Goal: Transaction & Acquisition: Purchase product/service

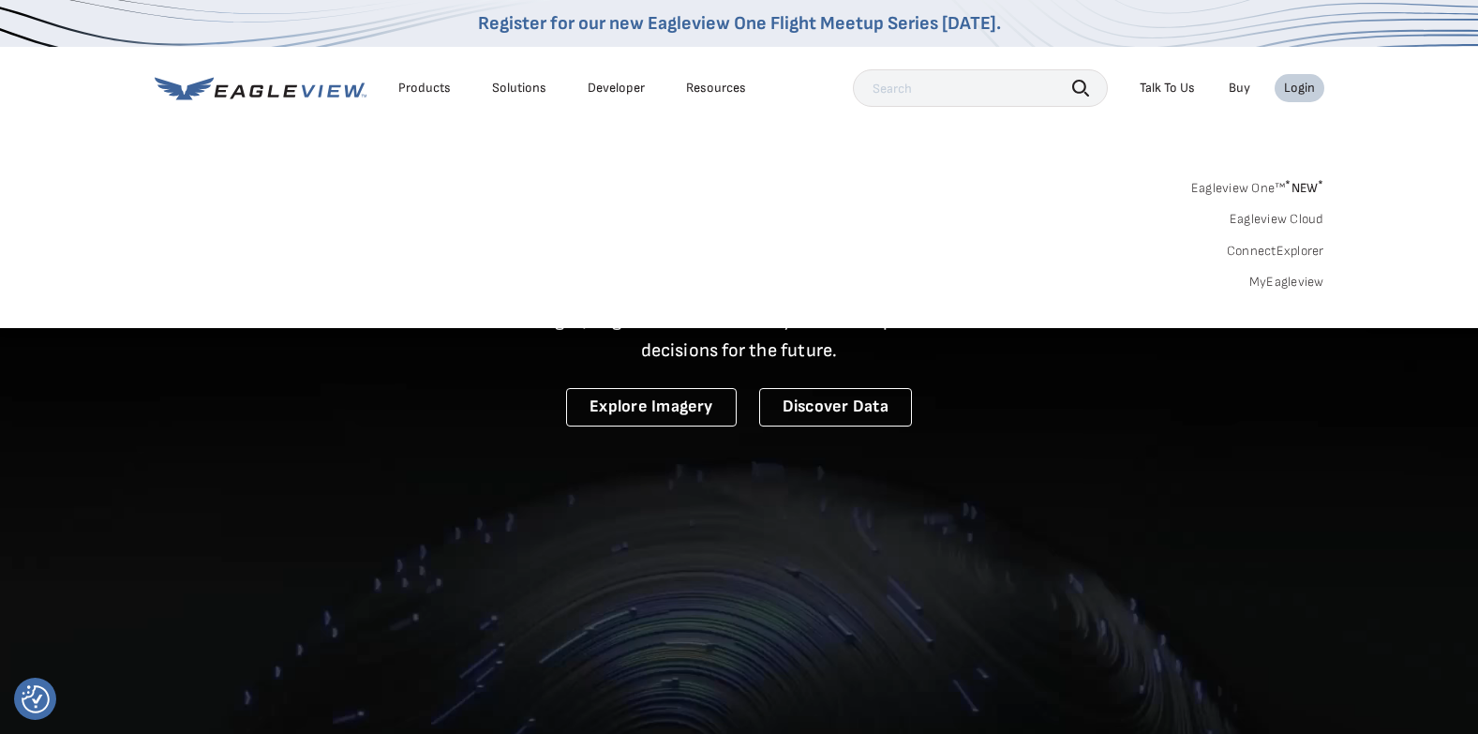
click at [1306, 285] on link "MyEagleview" at bounding box center [1287, 282] width 75 height 17
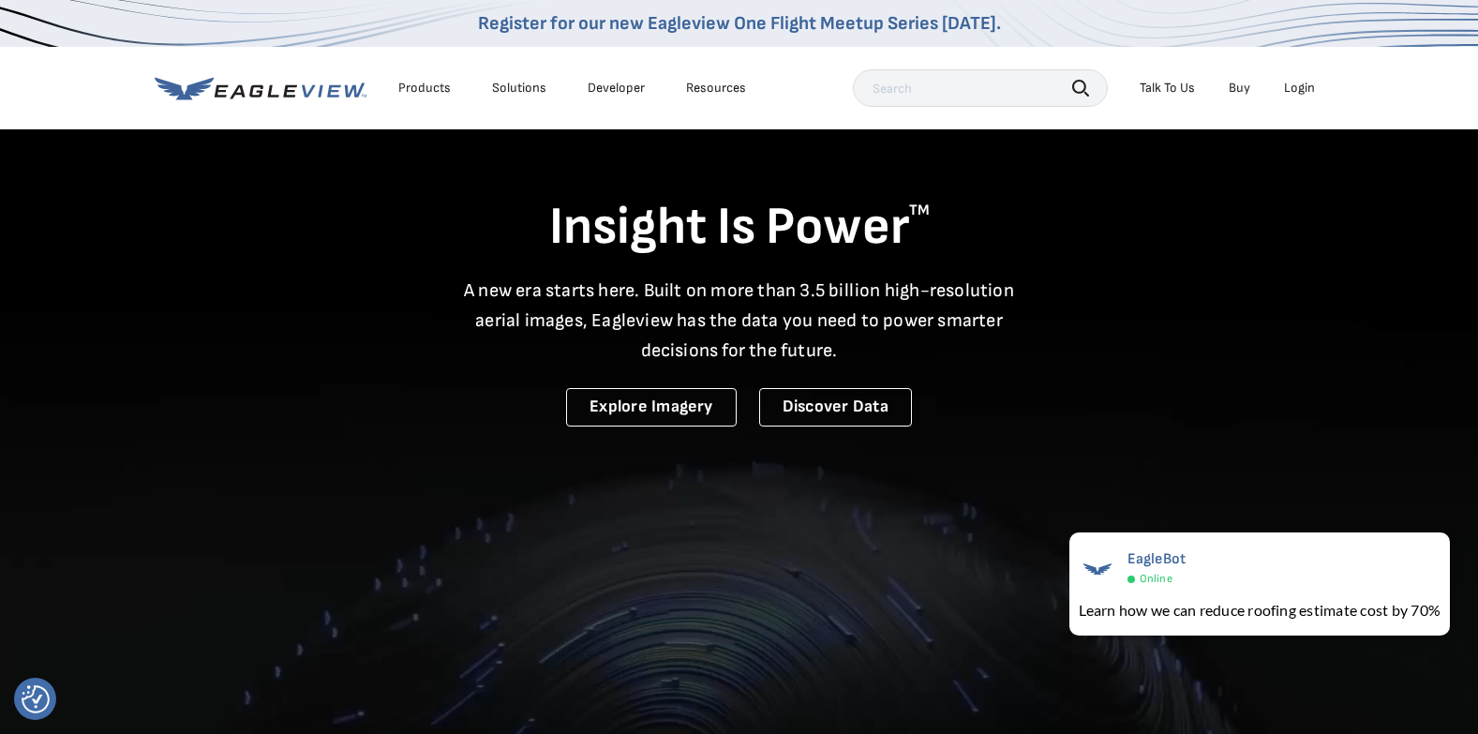
click at [1292, 89] on div "Login" at bounding box center [1299, 88] width 31 height 17
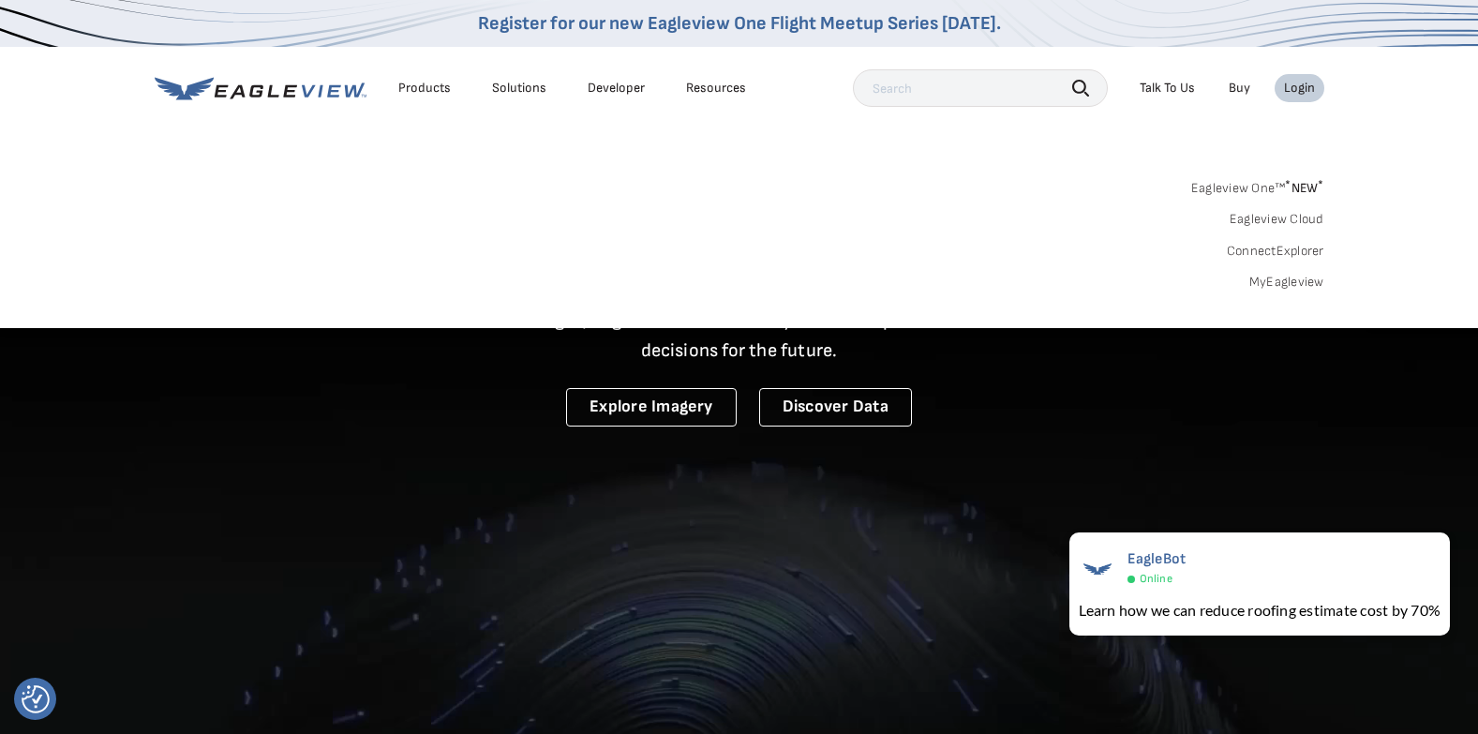
click at [1297, 282] on link "MyEagleview" at bounding box center [1287, 282] width 75 height 17
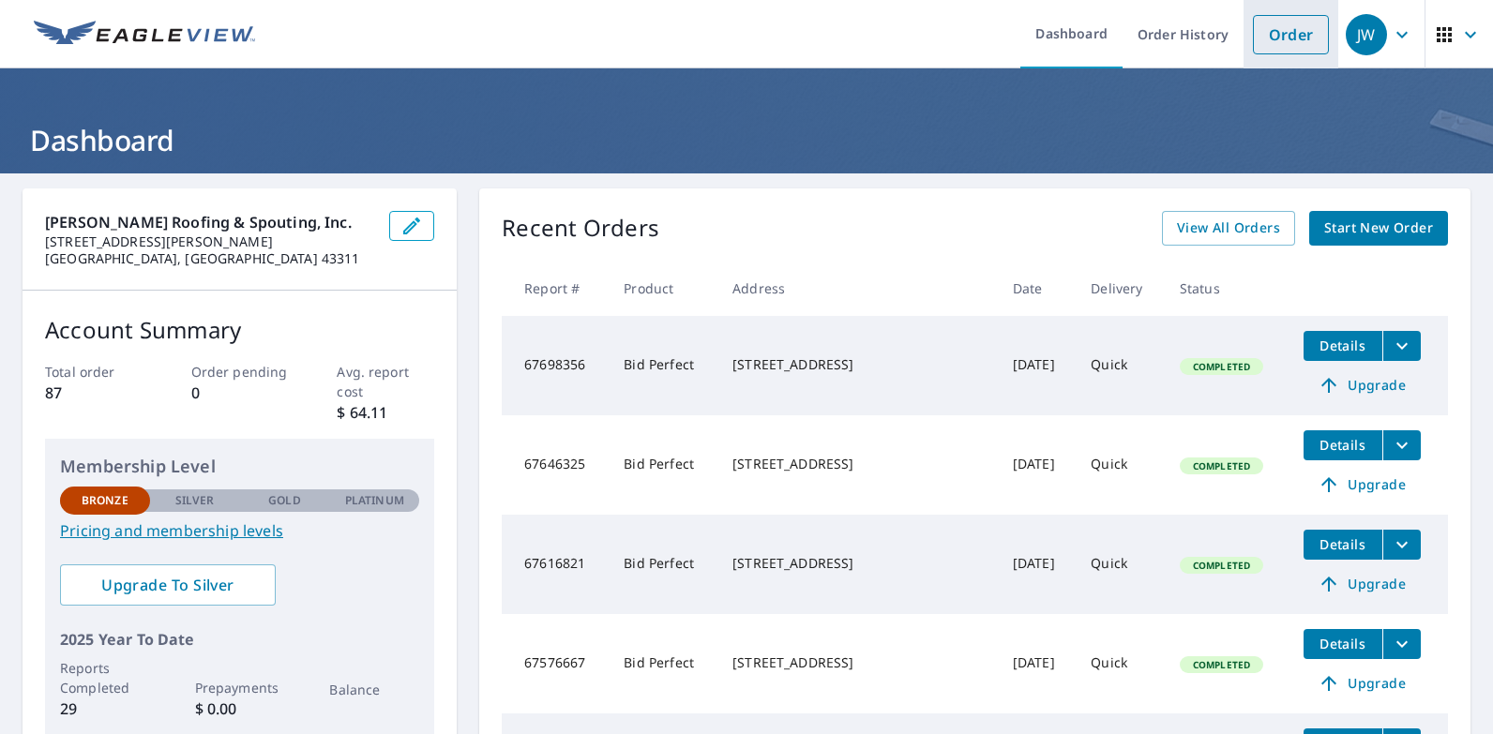
click at [1279, 35] on link "Order" at bounding box center [1291, 34] width 76 height 39
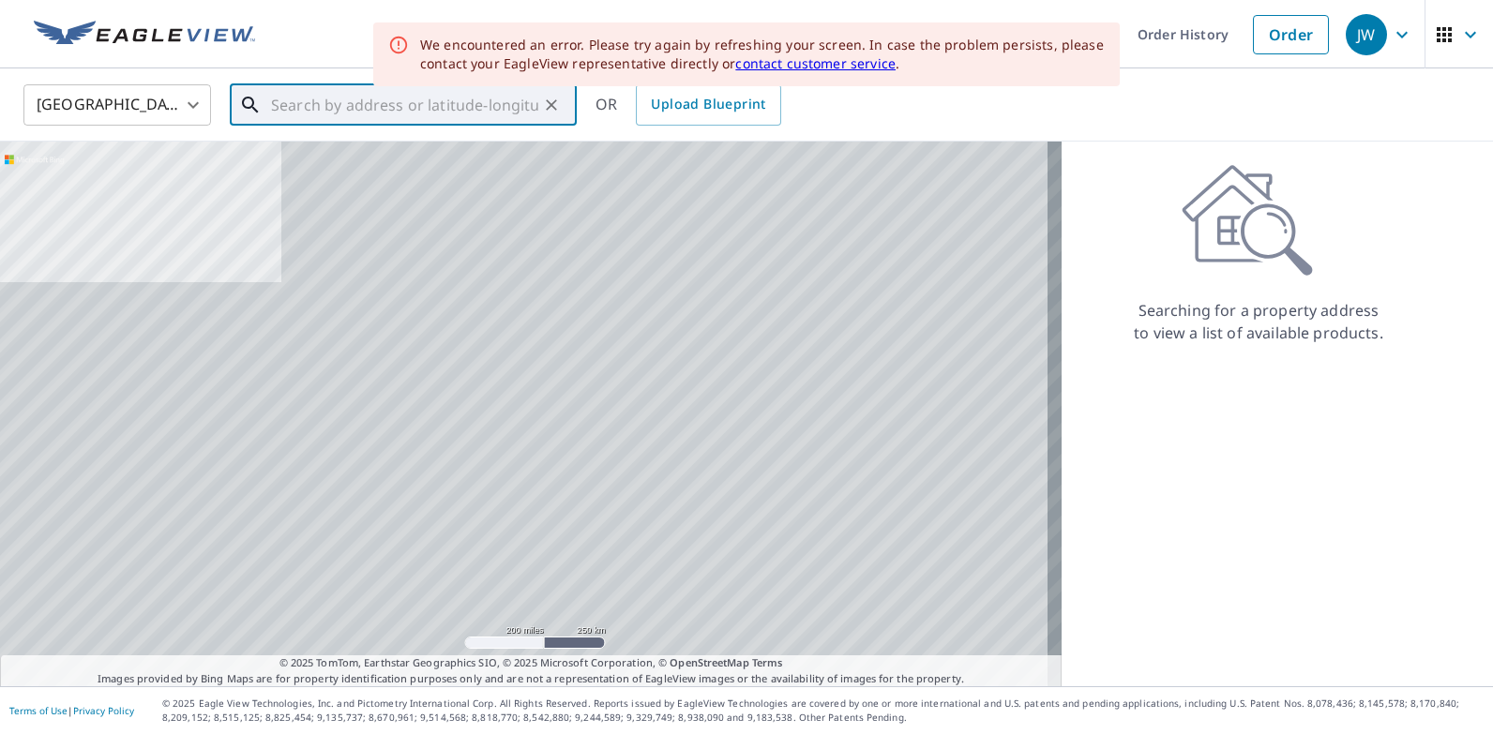
click at [457, 98] on input "text" at bounding box center [404, 105] width 267 height 53
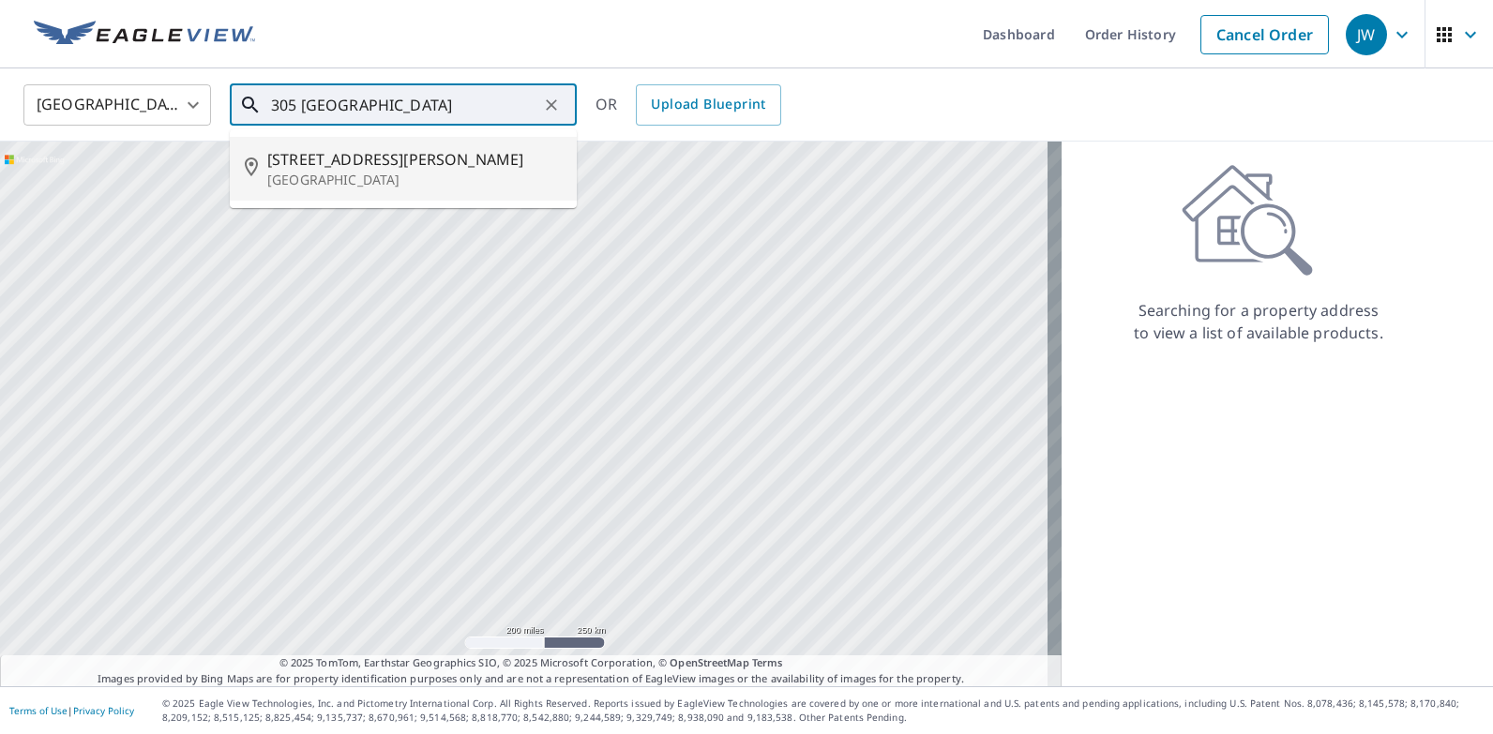
click at [365, 166] on span "[STREET_ADDRESS][PERSON_NAME]" at bounding box center [414, 159] width 294 height 23
type input "[STREET_ADDRESS][PERSON_NAME]"
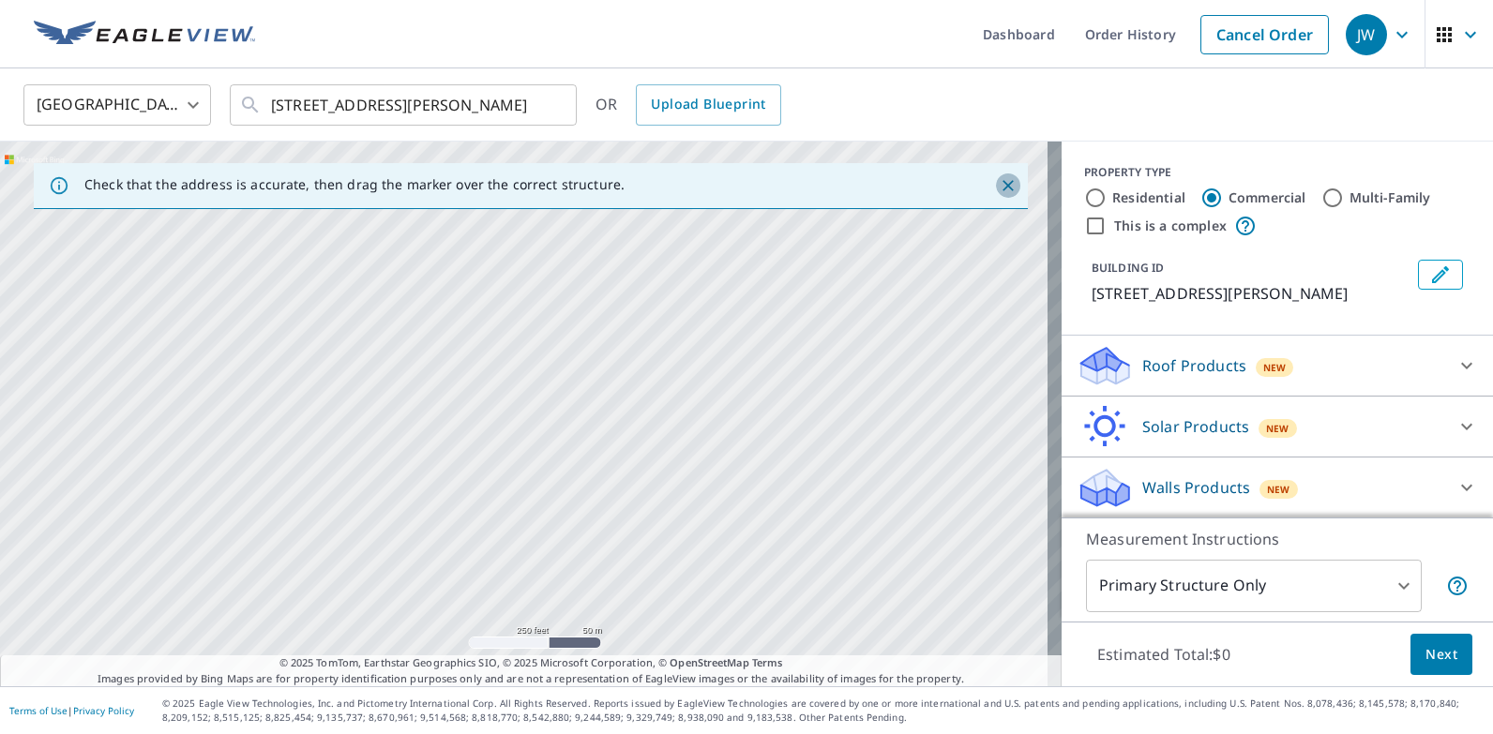
click at [1002, 188] on icon "Close" at bounding box center [1007, 185] width 11 height 11
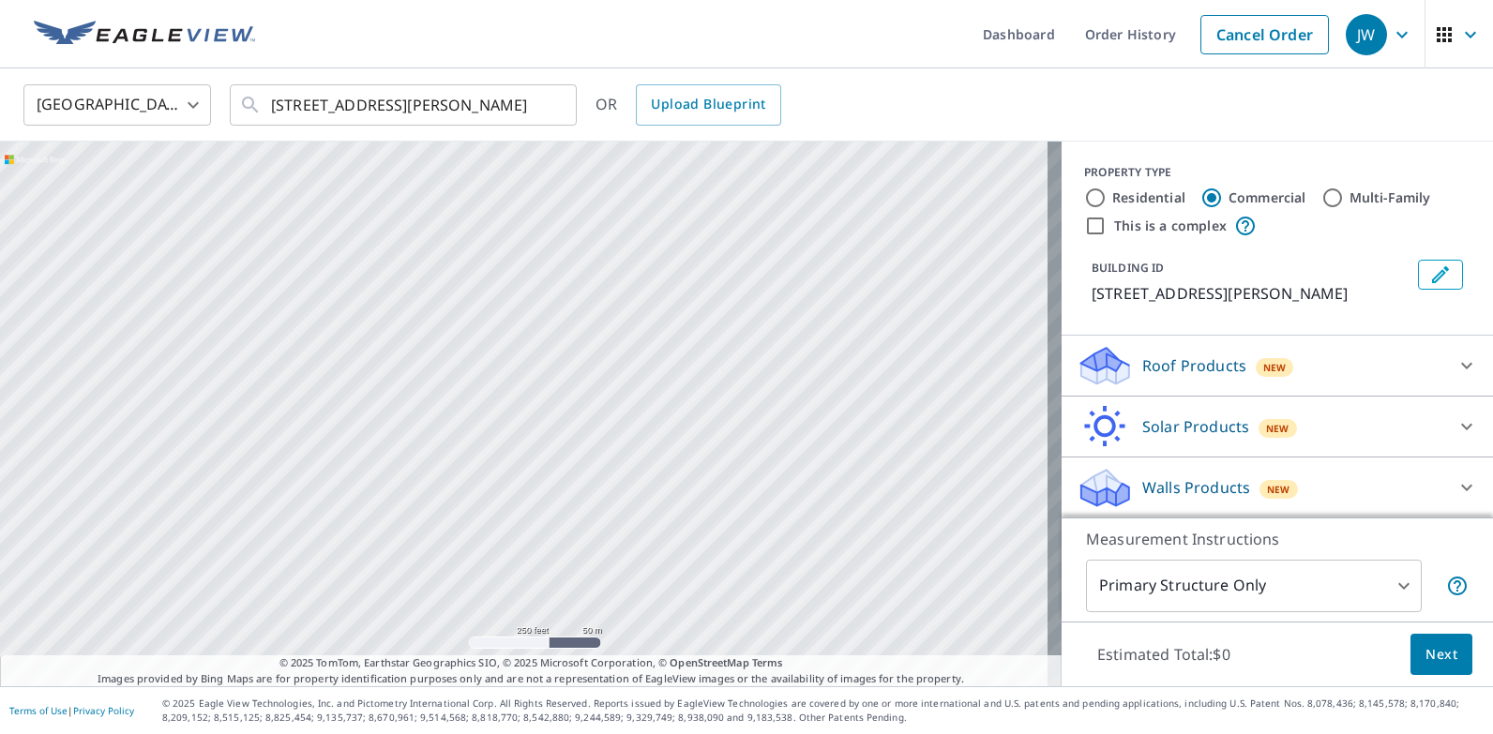
click at [1084, 196] on input "Residential" at bounding box center [1095, 198] width 23 height 23
radio input "true"
type input "1"
click at [1143, 436] on p "Roof Products" at bounding box center [1194, 426] width 104 height 23
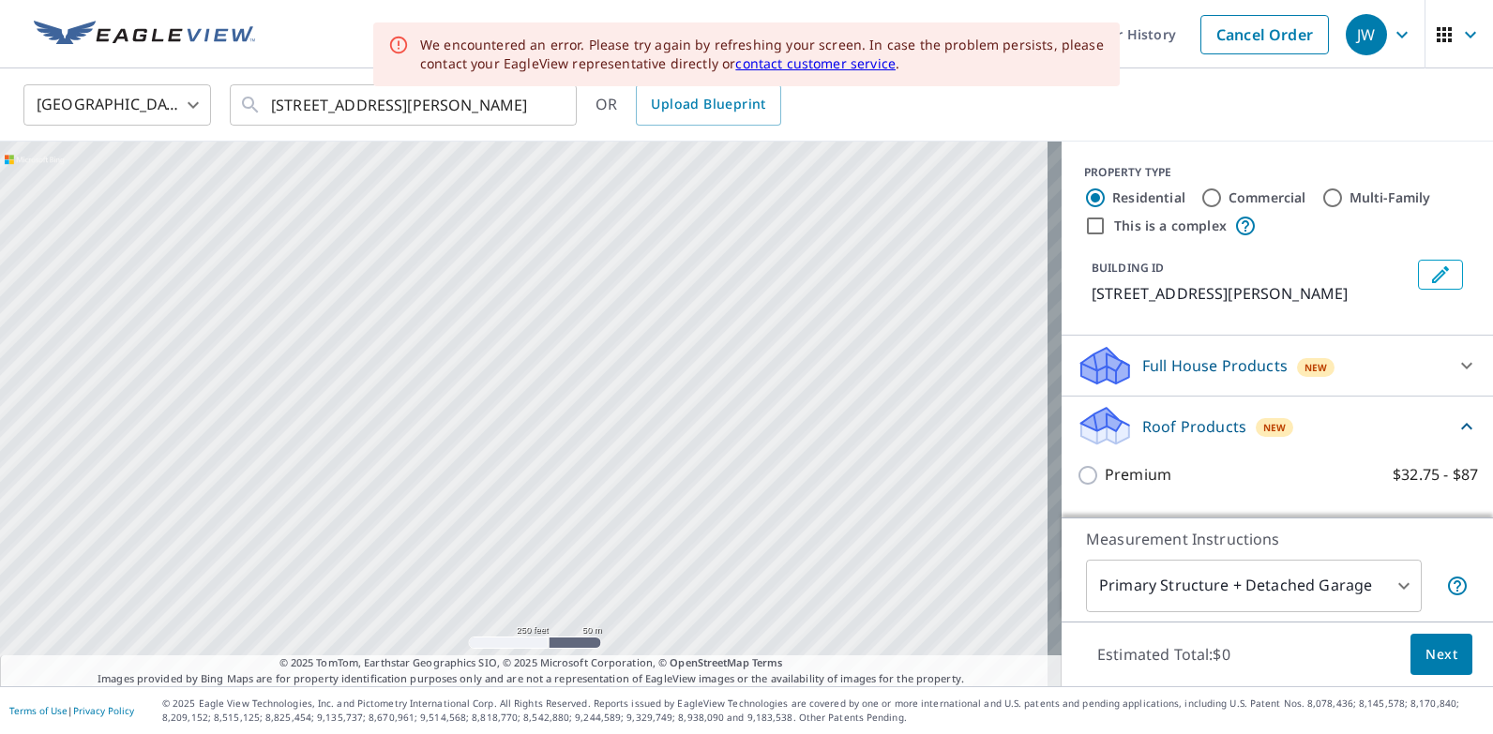
click at [821, 65] on link "contact customer service" at bounding box center [815, 63] width 160 height 18
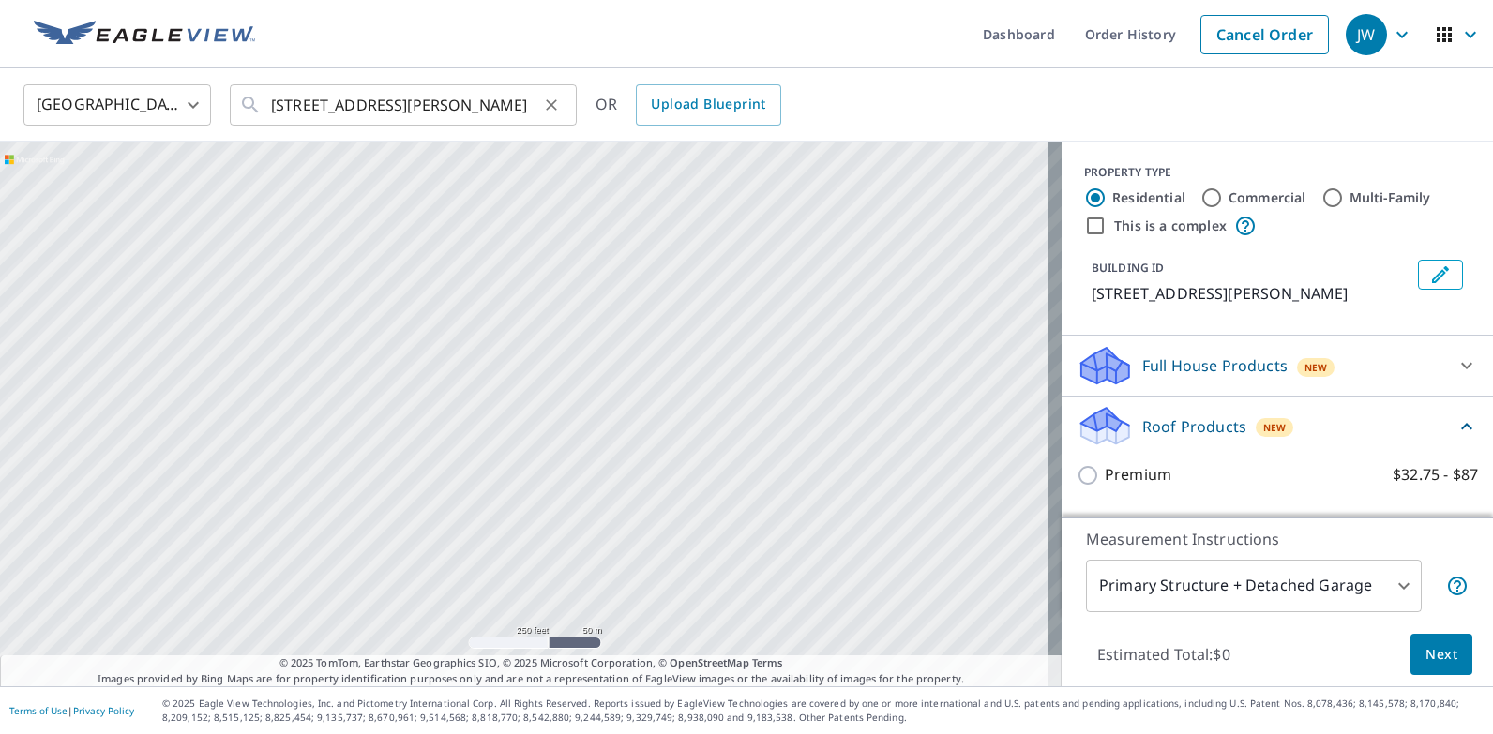
click at [548, 104] on icon "Clear" at bounding box center [551, 105] width 19 height 19
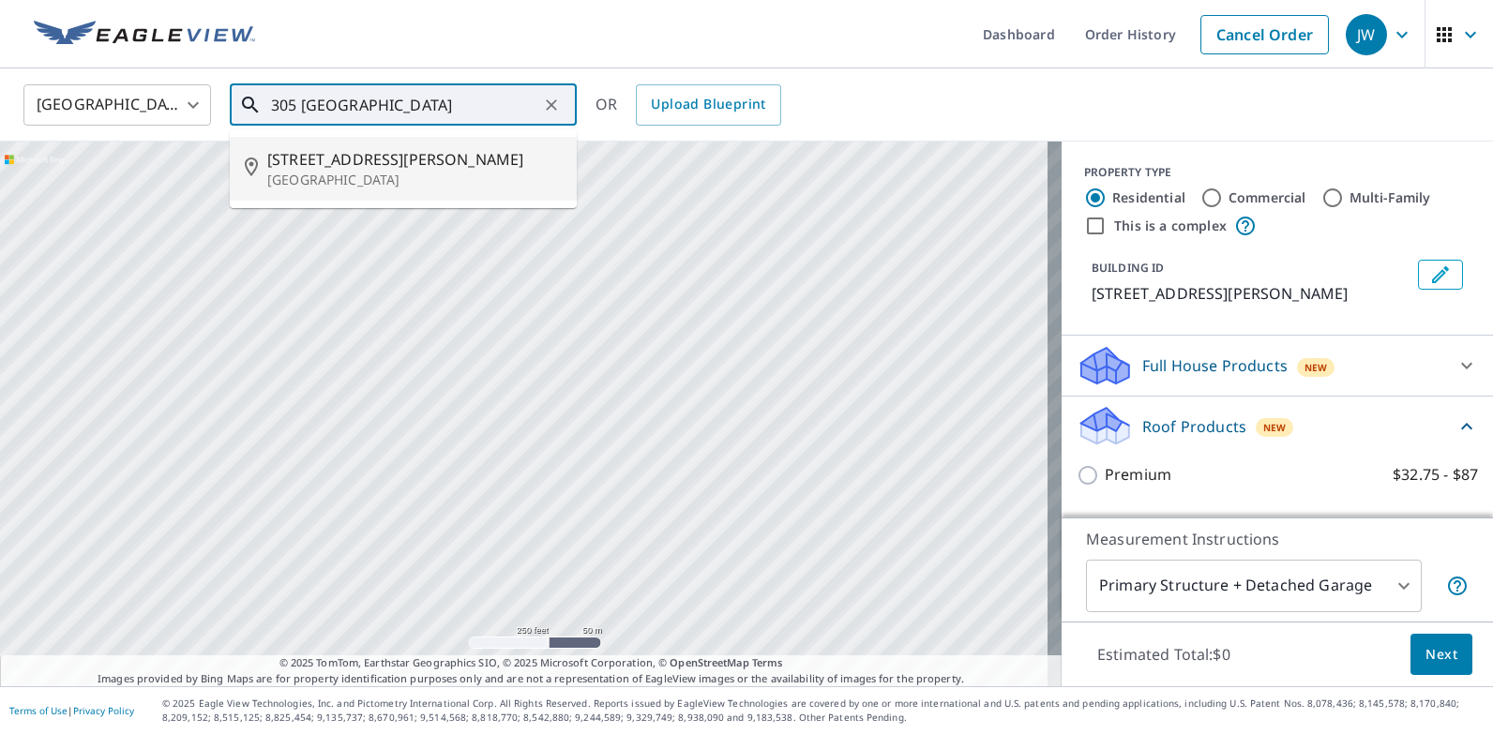
click at [383, 190] on li "[STREET_ADDRESS][PERSON_NAME]" at bounding box center [403, 169] width 347 height 64
type input "[STREET_ADDRESS][PERSON_NAME]"
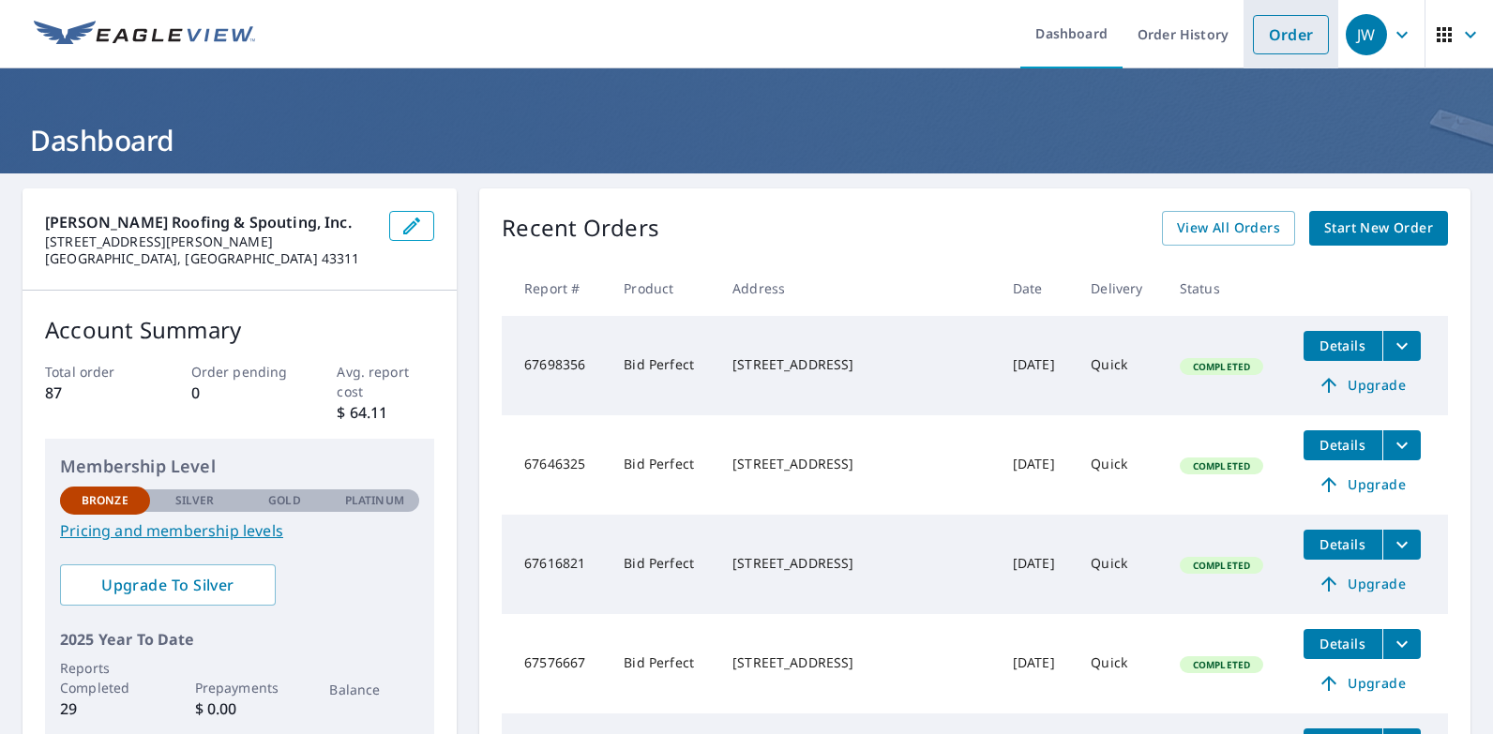
click at [1253, 27] on link "Order" at bounding box center [1291, 34] width 76 height 39
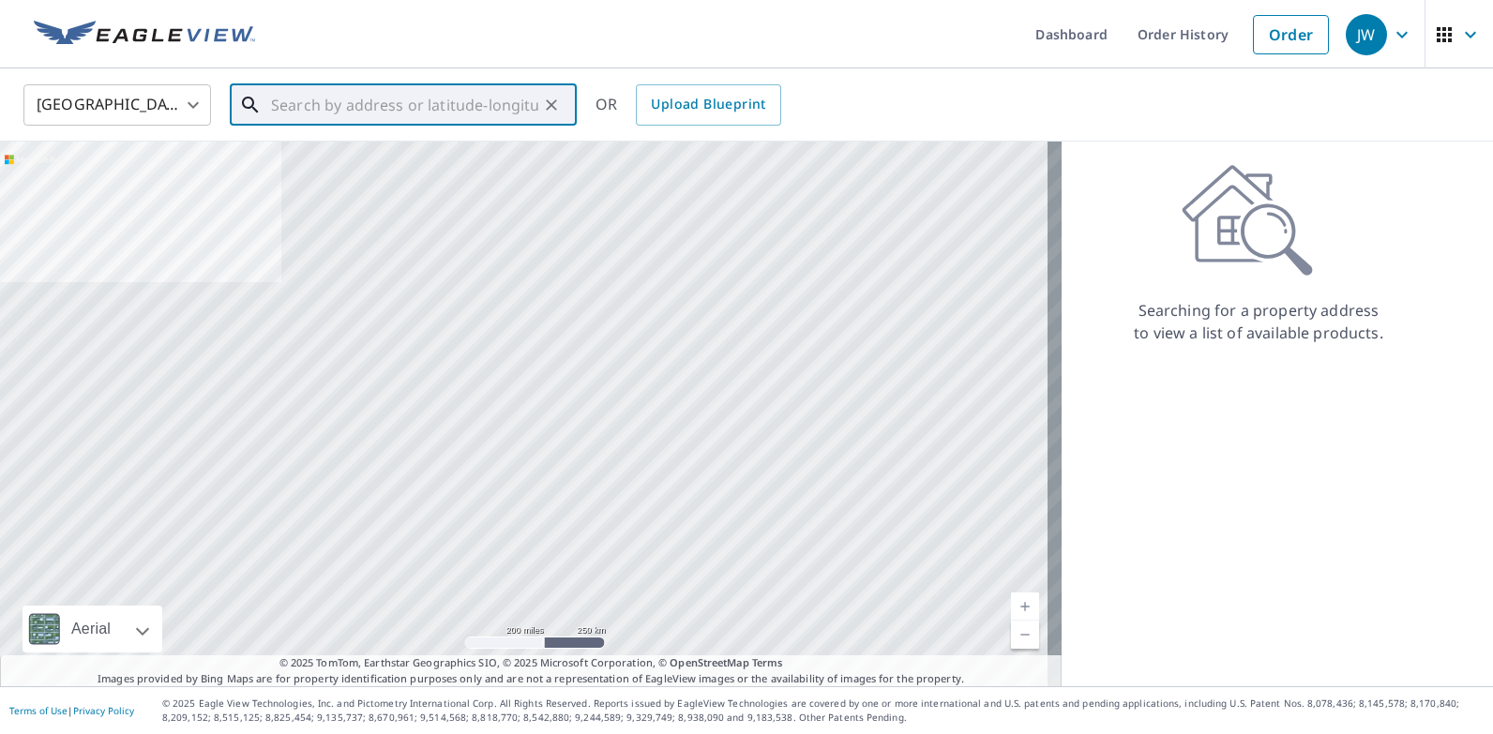
click at [423, 110] on input "text" at bounding box center [404, 105] width 267 height 53
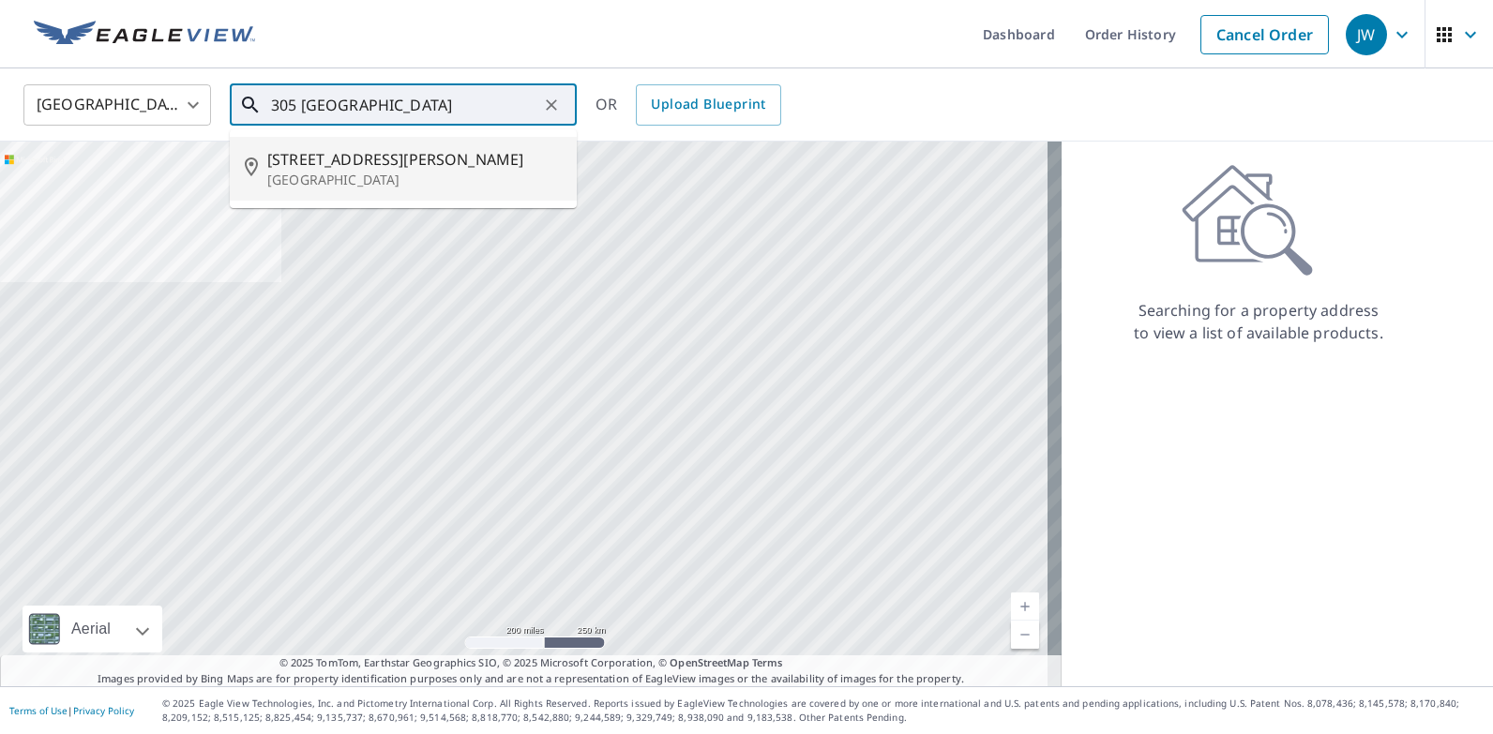
click at [368, 172] on p "[GEOGRAPHIC_DATA]" at bounding box center [414, 180] width 294 height 19
type input "[STREET_ADDRESS][PERSON_NAME]"
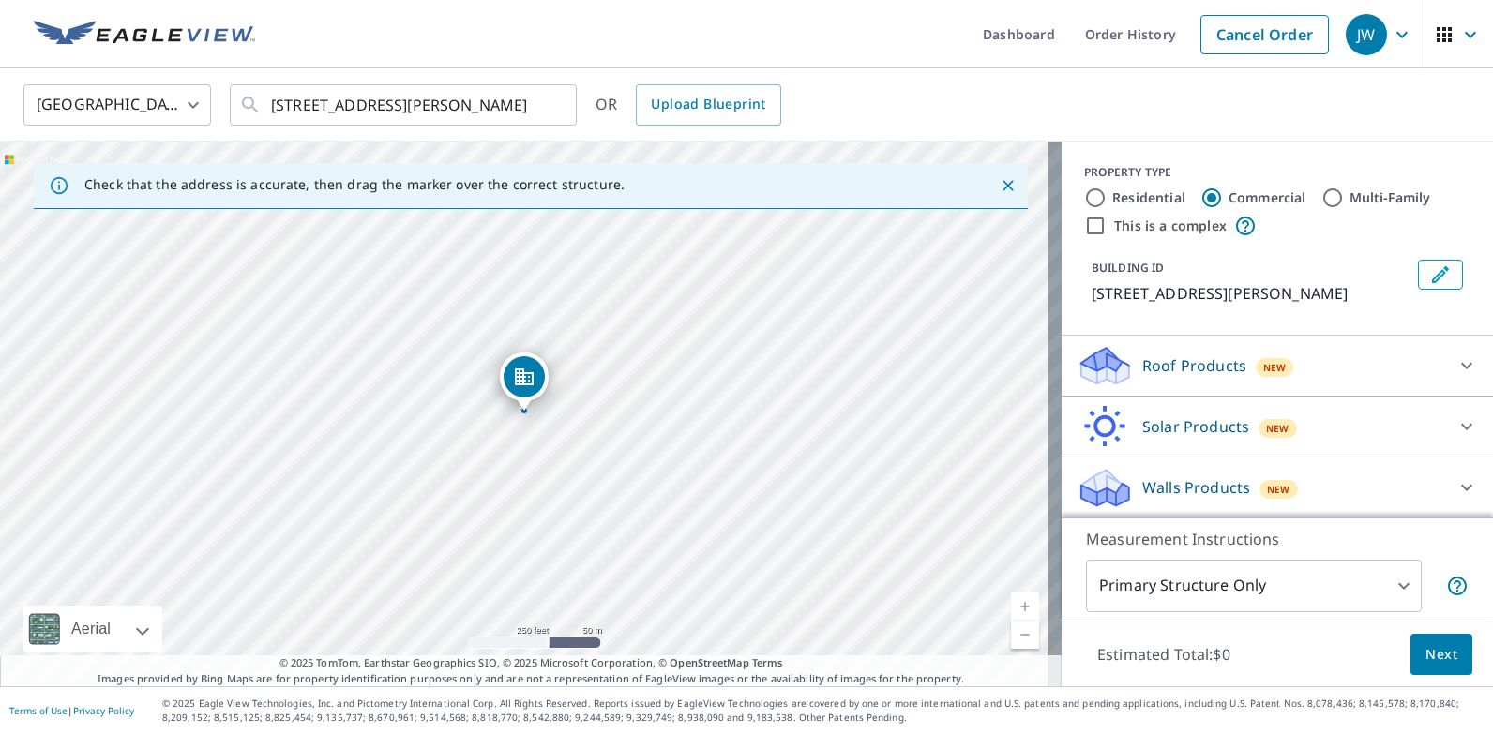
click at [1084, 202] on input "Residential" at bounding box center [1095, 198] width 23 height 23
radio input "true"
type input "1"
click at [998, 186] on icon "Close" at bounding box center [1007, 185] width 19 height 19
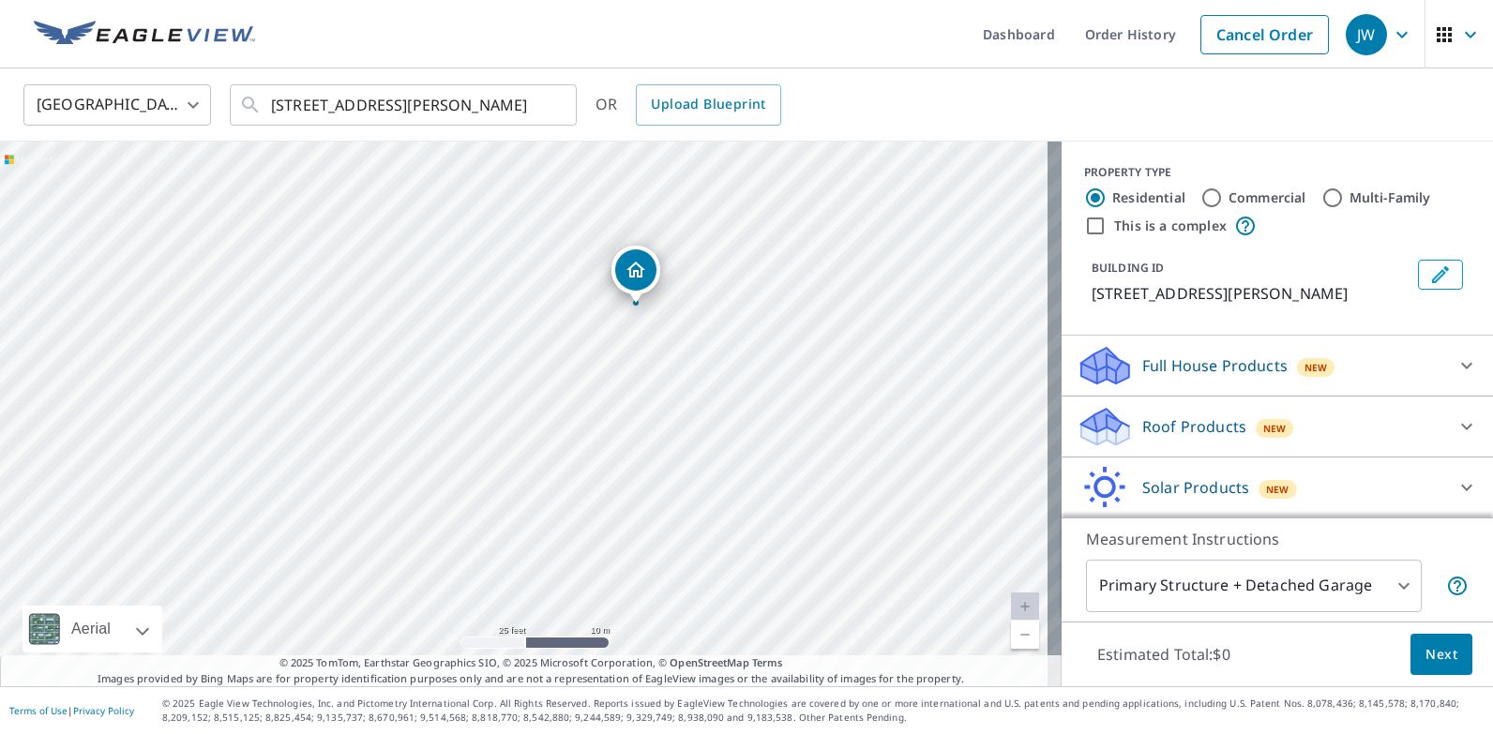
click at [1119, 424] on div "Roof Products New" at bounding box center [1260, 427] width 368 height 44
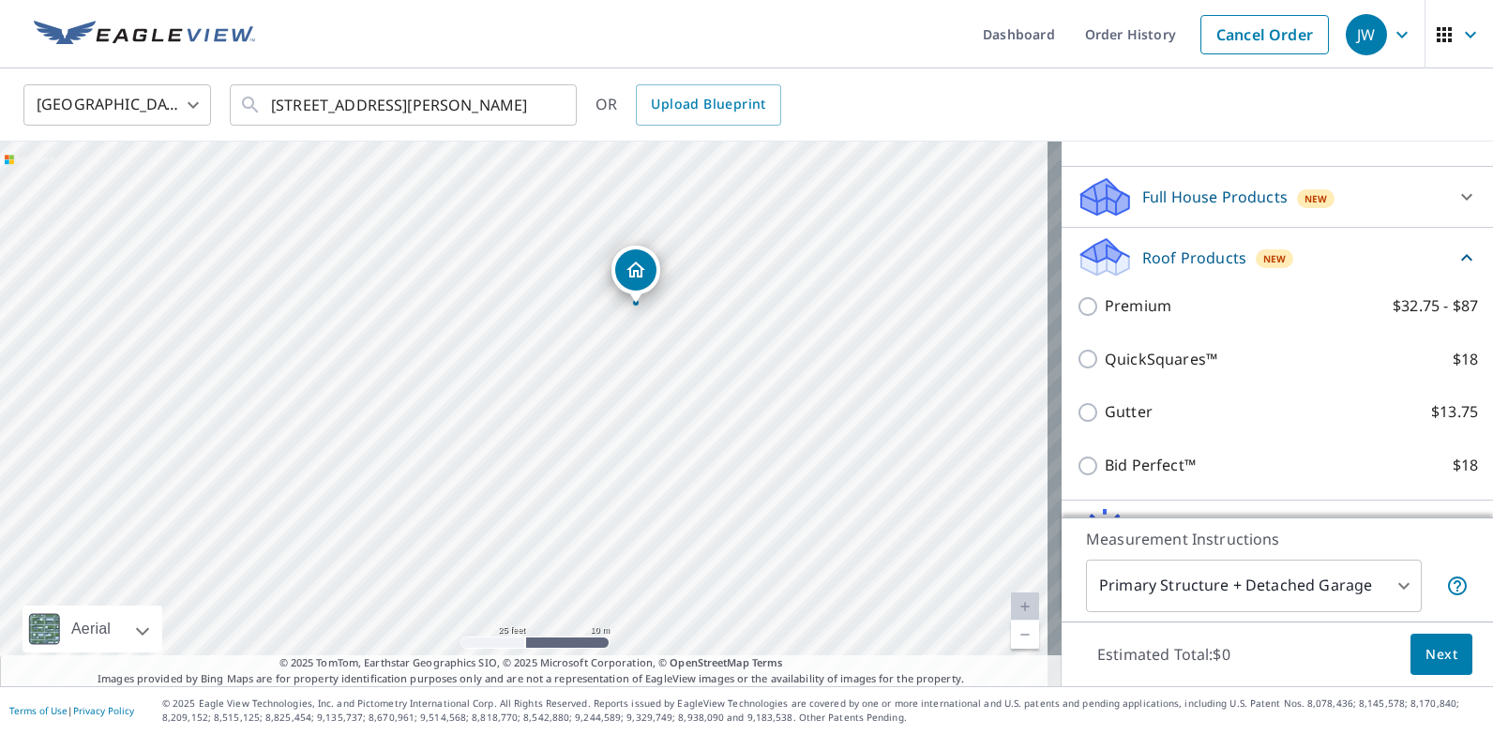
scroll to position [188, 0]
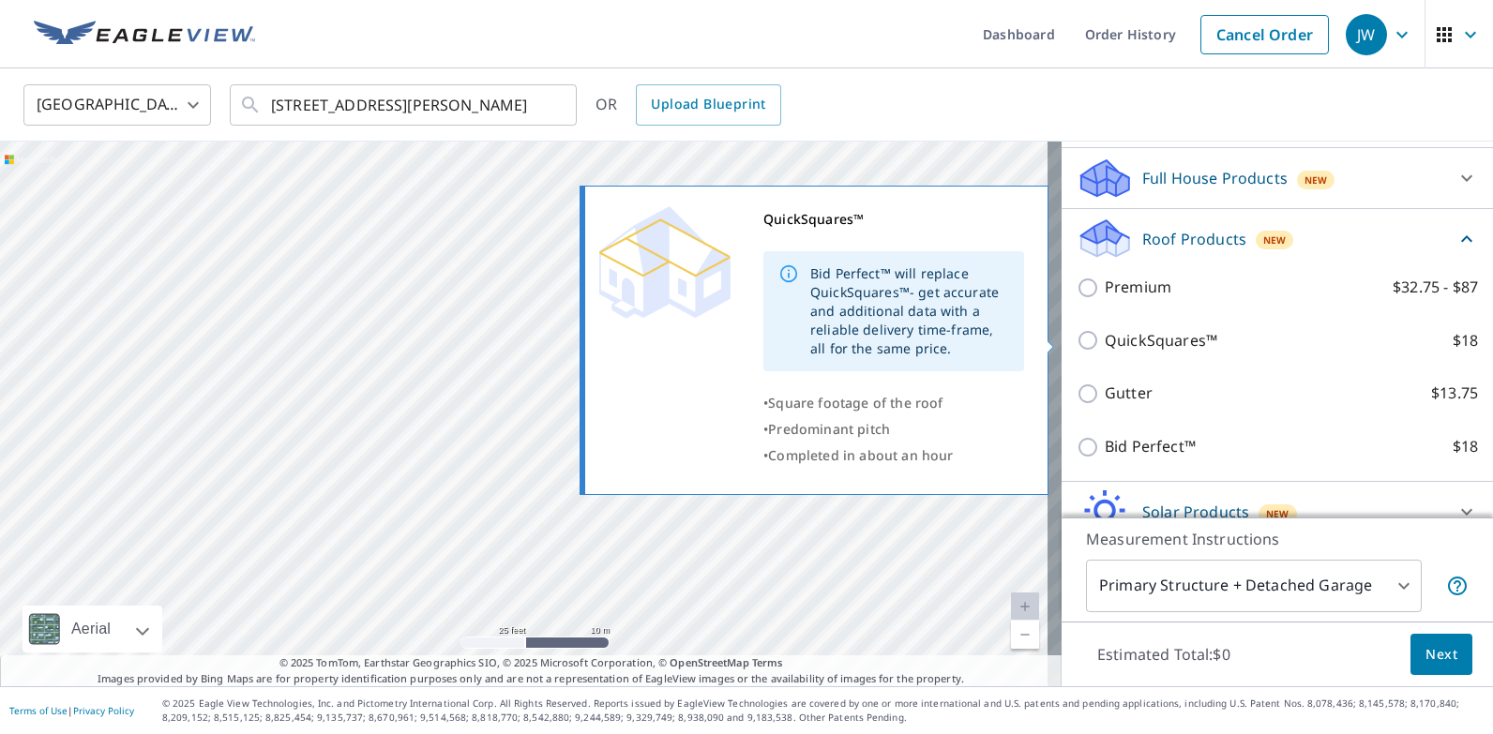
click at [1076, 340] on input "QuickSquares™ $18" at bounding box center [1090, 340] width 28 height 23
checkbox input "true"
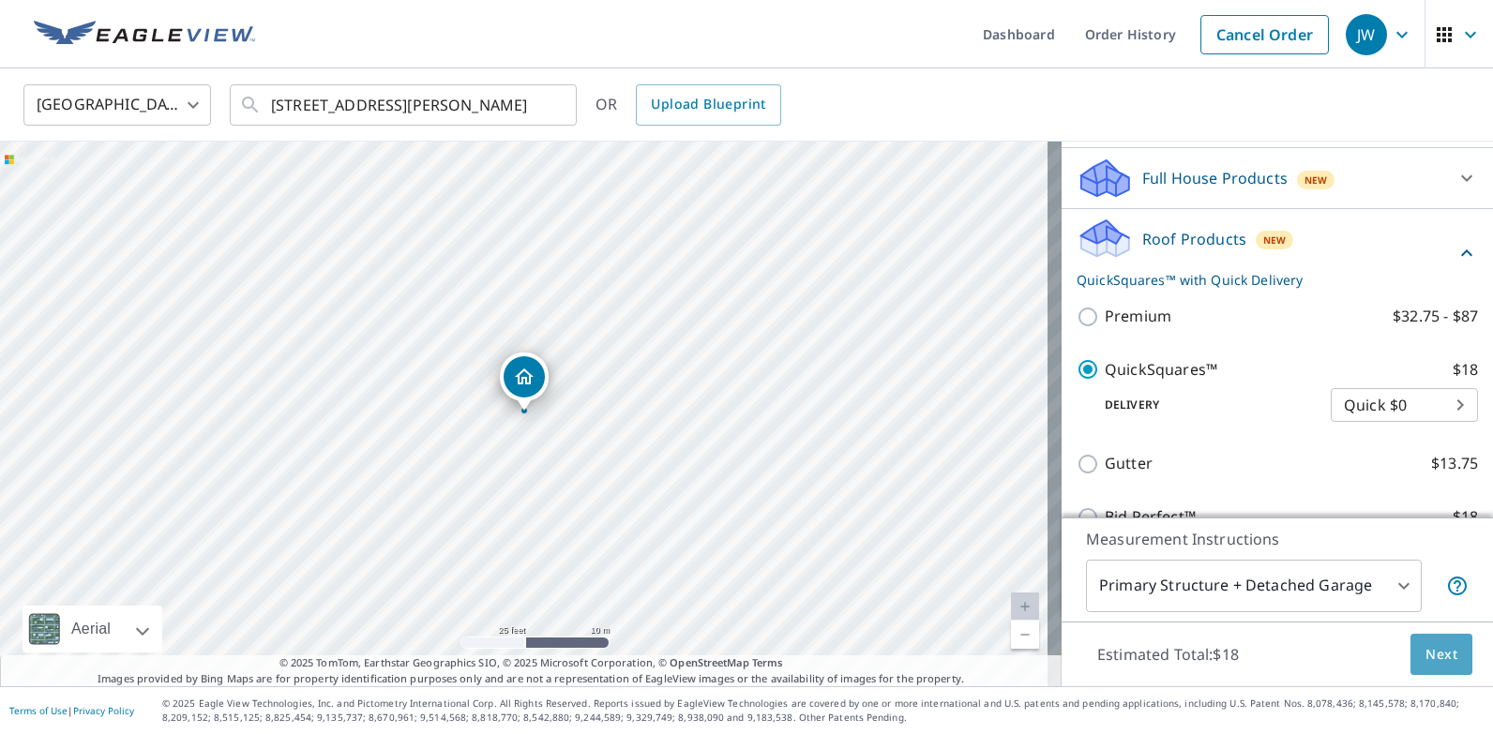
click at [1436, 648] on span "Next" at bounding box center [1441, 654] width 32 height 23
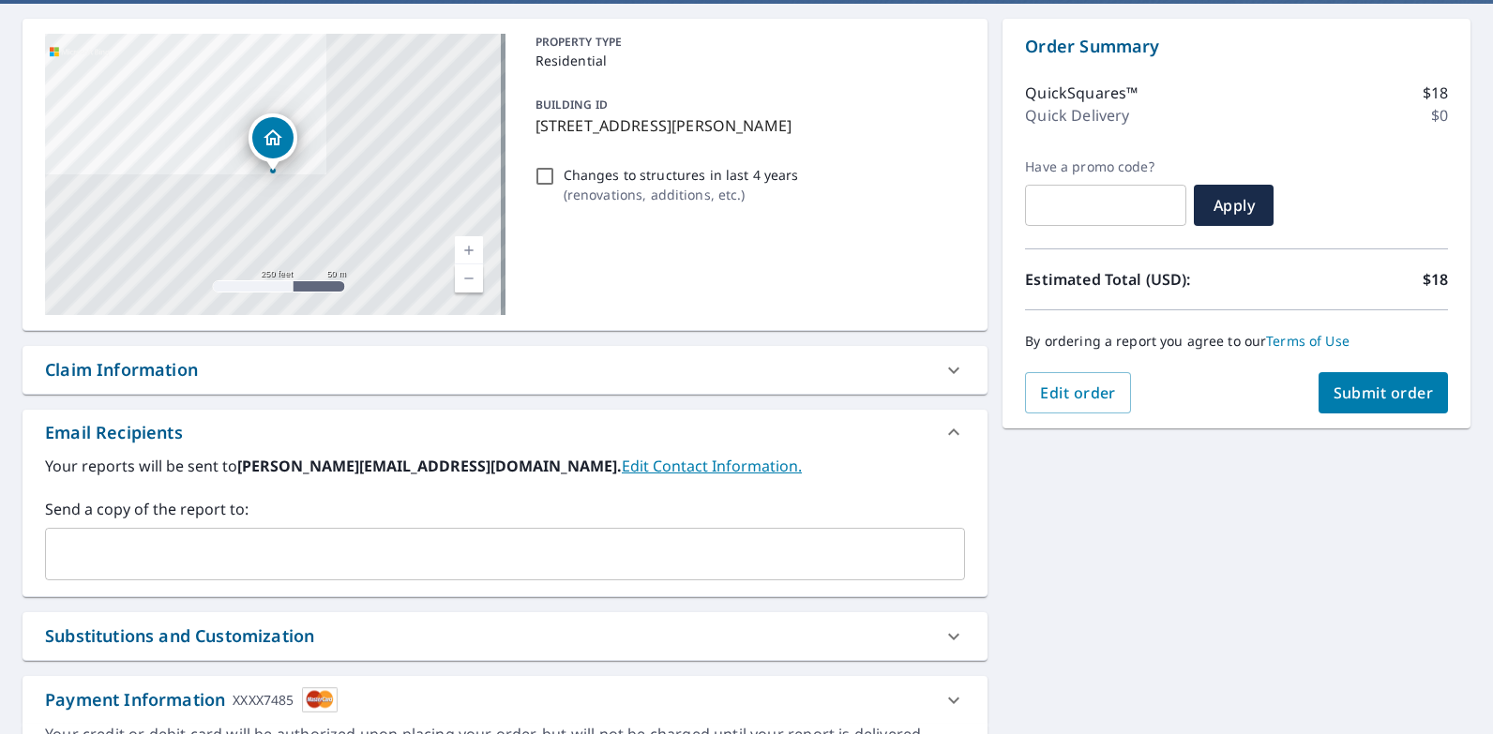
scroll to position [188, 0]
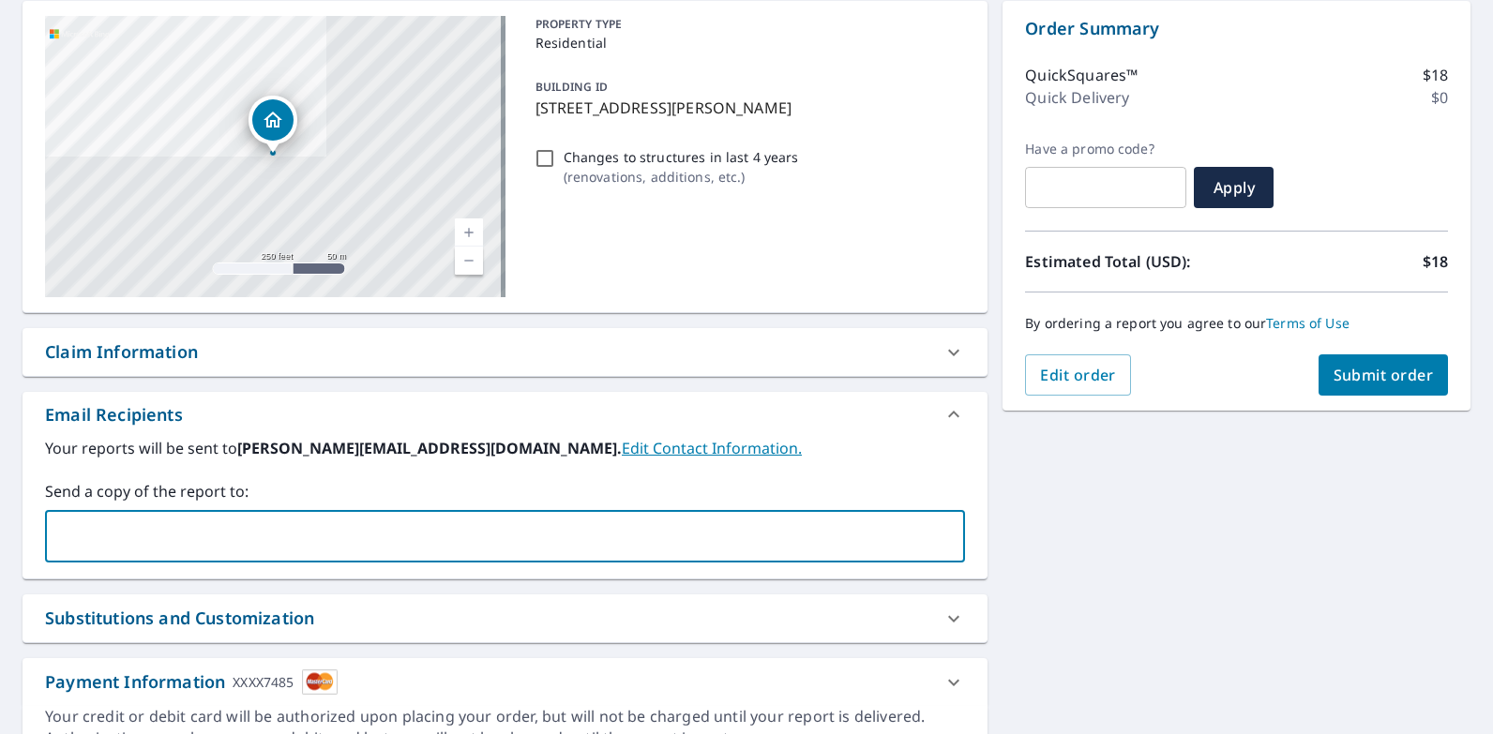
click at [386, 544] on input "text" at bounding box center [490, 536] width 875 height 36
type input "[PERSON_NAME][EMAIL_ADDRESS][DOMAIN_NAME]"
click at [1395, 379] on span "Submit order" at bounding box center [1383, 375] width 100 height 21
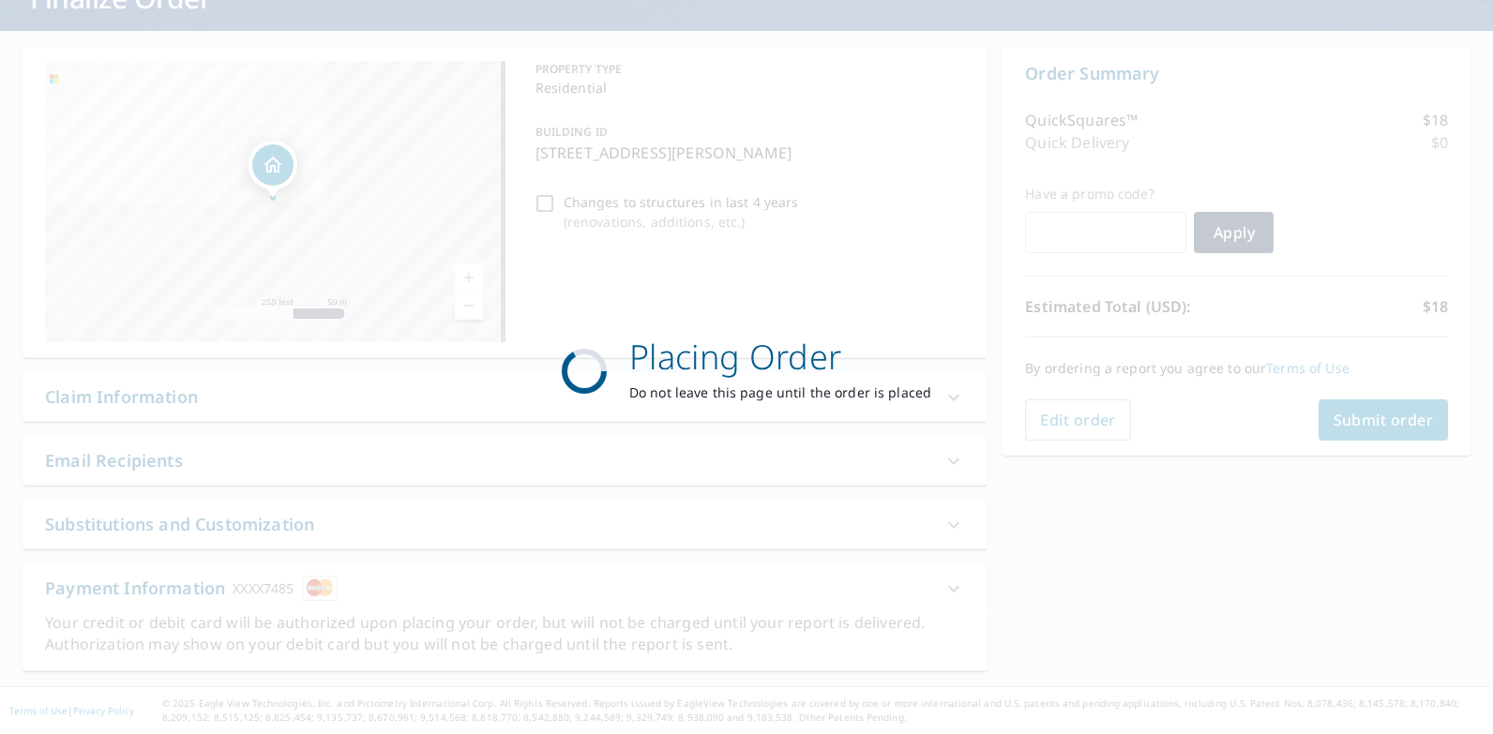
scroll to position [143, 0]
